Goal: Task Accomplishment & Management: Use online tool/utility

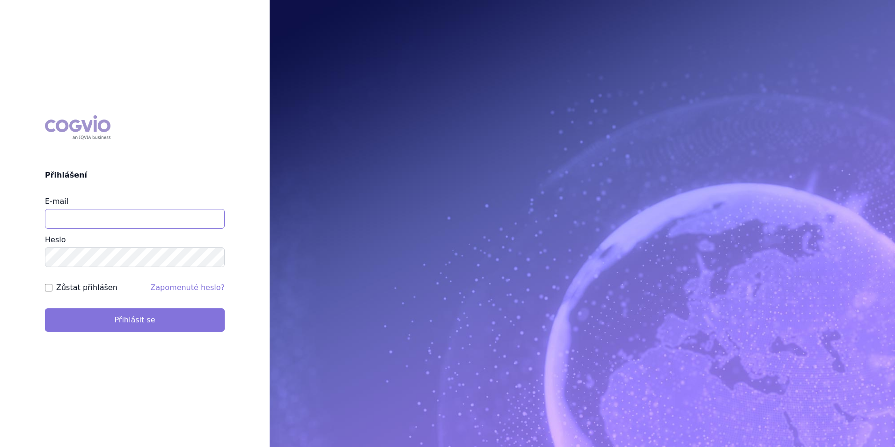
type input "apolena.koklarova@vzp.cz"
click at [115, 322] on button "Přihlásit se" at bounding box center [135, 319] width 180 height 23
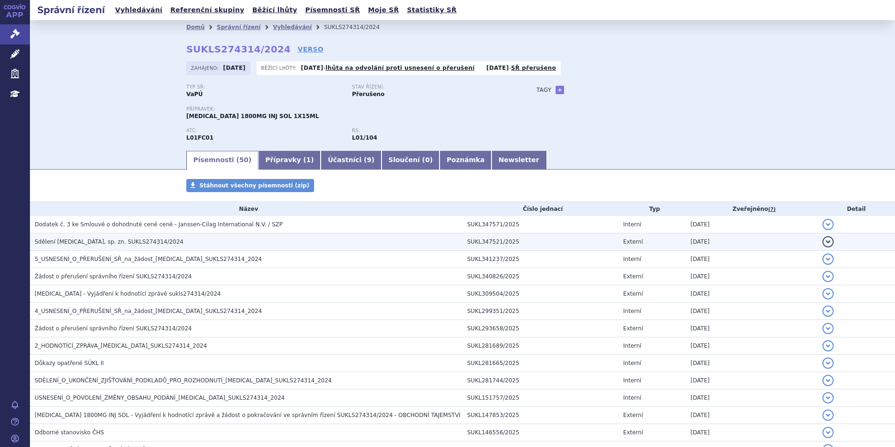
click at [116, 235] on td "Sdělení DARZALEX, sp. zn. SUKLS274314/2024" at bounding box center [246, 241] width 433 height 17
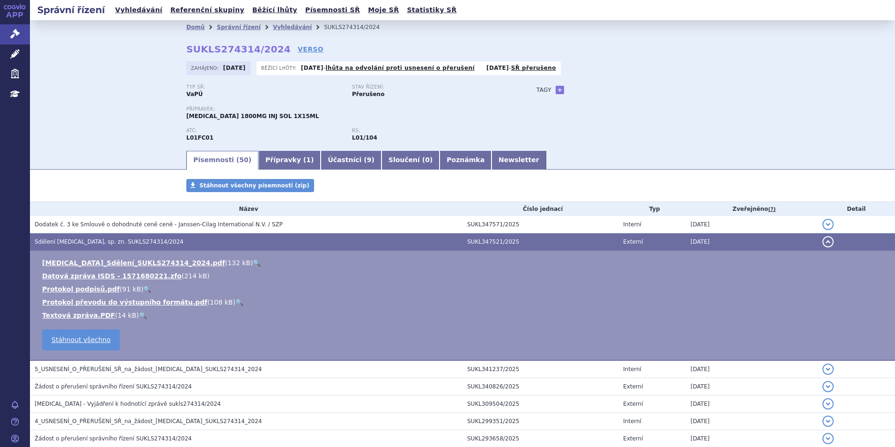
click at [253, 259] on link "🔍" at bounding box center [257, 262] width 8 height 7
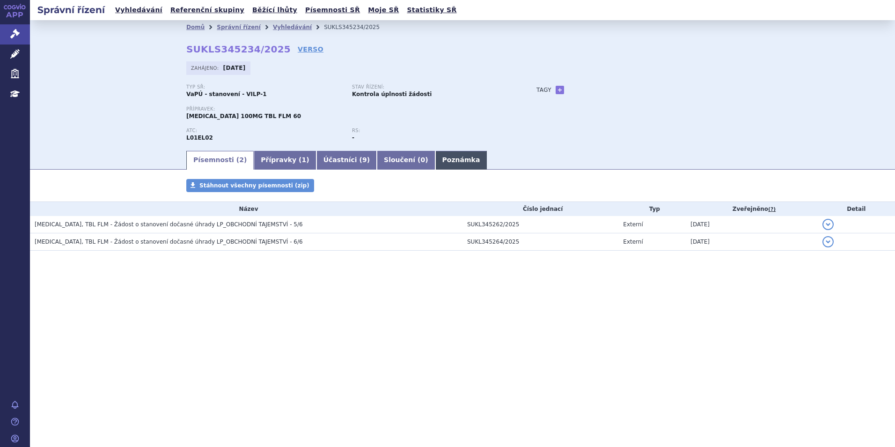
click at [436, 161] on link "Poznámka" at bounding box center [461, 160] width 52 height 19
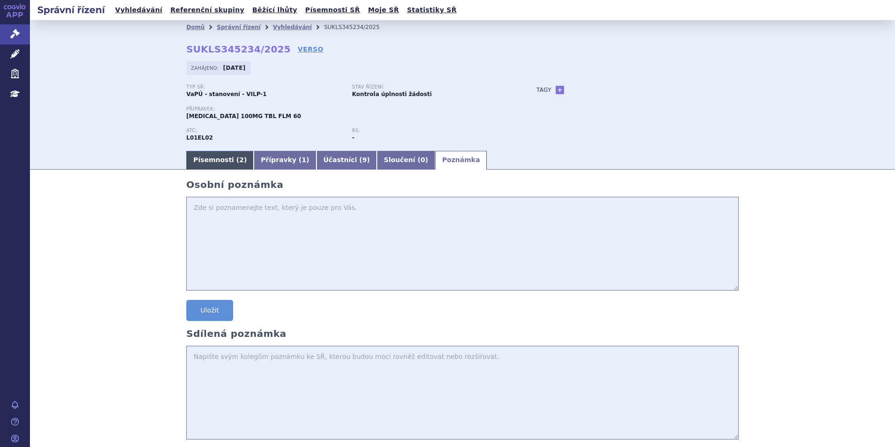
click at [201, 152] on link "Písemnosti ( 2 )" at bounding box center [219, 160] width 67 height 19
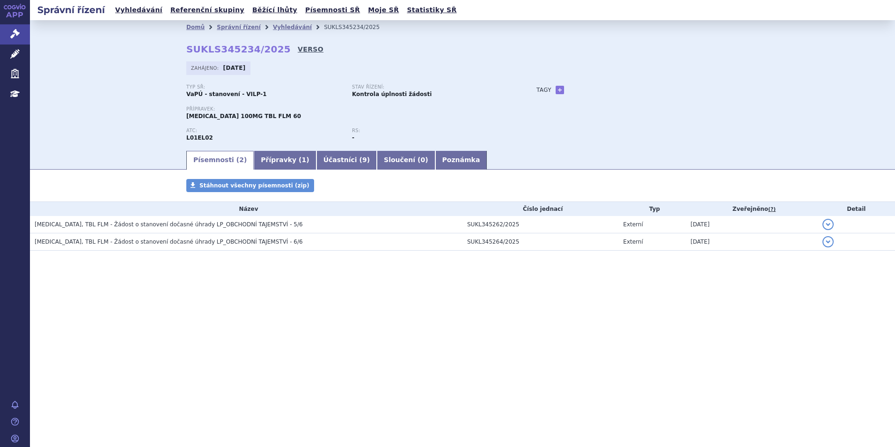
click at [298, 49] on link "VERSO" at bounding box center [311, 48] width 26 height 9
drag, startPoint x: 557, startPoint y: 91, endPoint x: 565, endPoint y: 90, distance: 8.5
click at [557, 91] on link "+" at bounding box center [560, 90] width 8 height 8
click at [602, 87] on span at bounding box center [601, 90] width 67 height 12
type input "1L MCL"
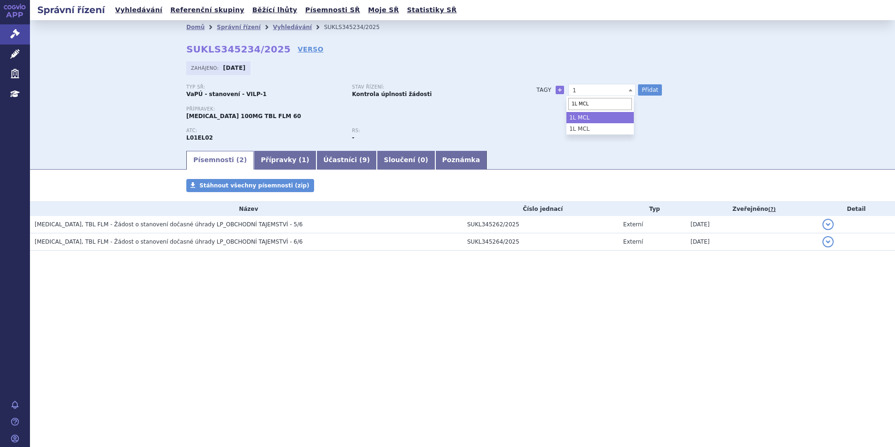
select select "1L MCL"
click at [646, 86] on button "Přidat" at bounding box center [650, 89] width 24 height 11
select select
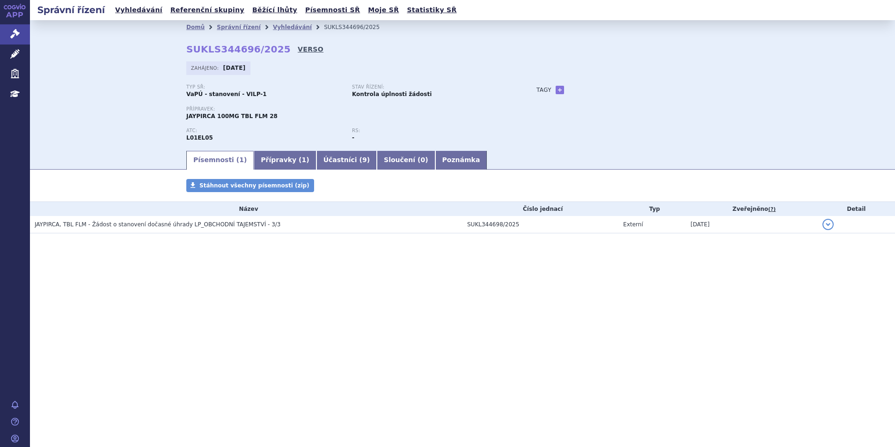
click at [298, 50] on link "VERSO" at bounding box center [311, 48] width 26 height 9
click at [559, 91] on link "+" at bounding box center [560, 90] width 8 height 8
click at [595, 88] on span at bounding box center [601, 90] width 67 height 12
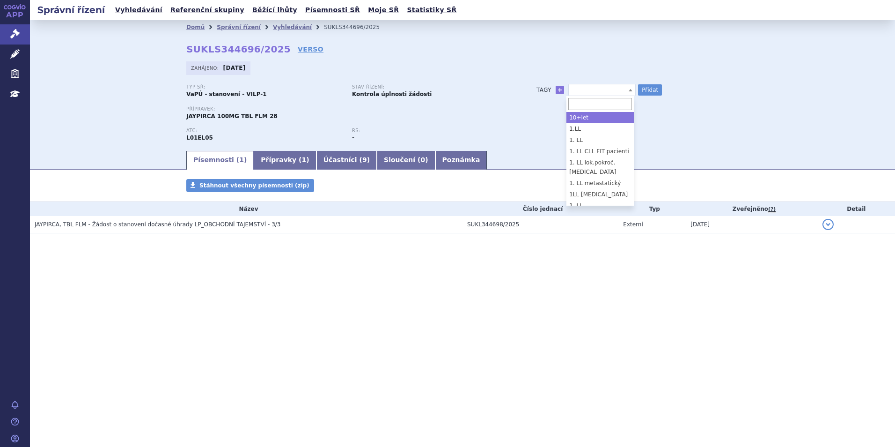
type input "\"
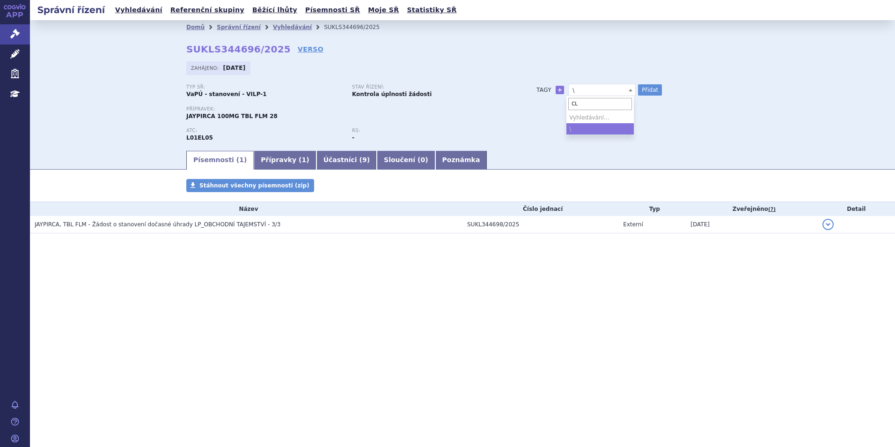
type input "C"
type input "CLL"
select select "CLL"
click at [641, 89] on button "Přidat" at bounding box center [650, 89] width 24 height 11
select select
